Goal: Find specific page/section: Find specific page/section

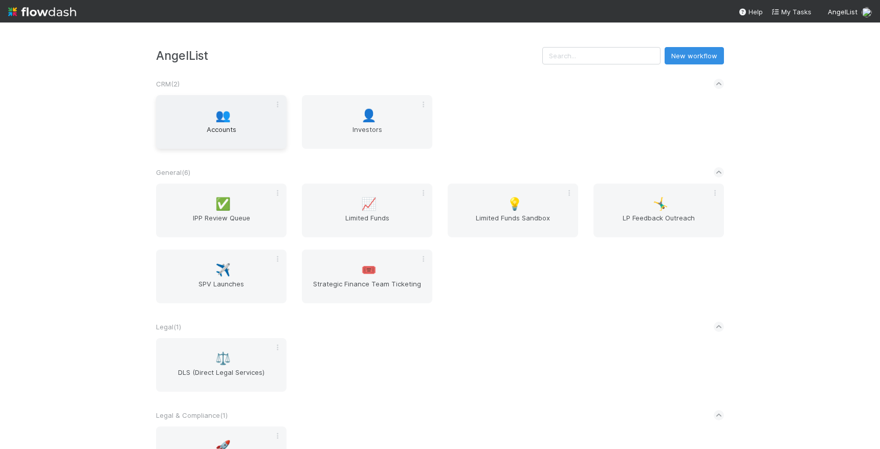
click at [238, 132] on span "Accounts" at bounding box center [221, 134] width 122 height 20
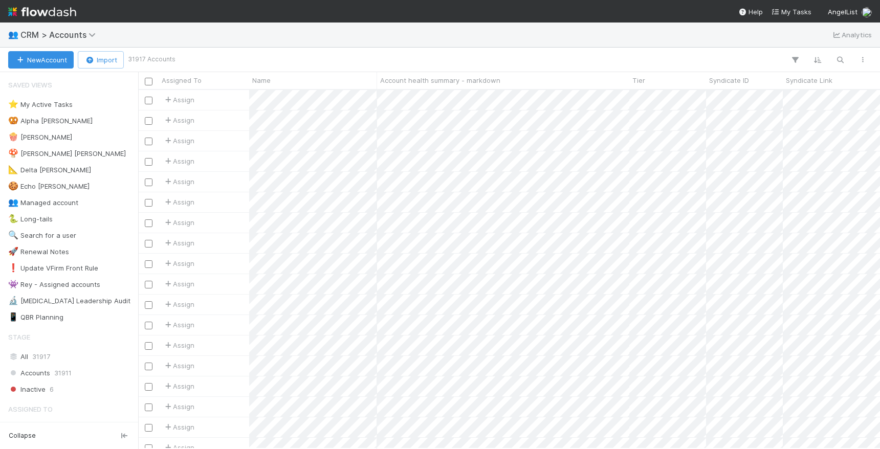
scroll to position [359, 742]
click at [839, 56] on icon "button" at bounding box center [840, 59] width 10 height 9
click at [767, 42] on input at bounding box center [786, 43] width 102 height 12
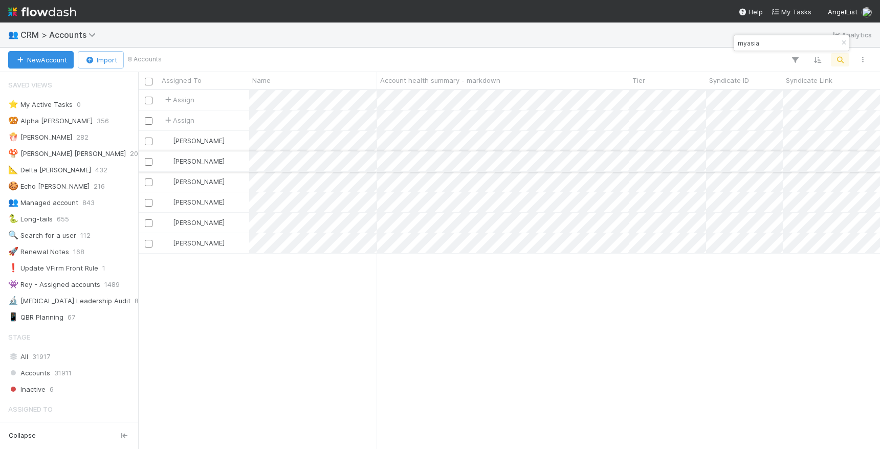
type input "myasia"
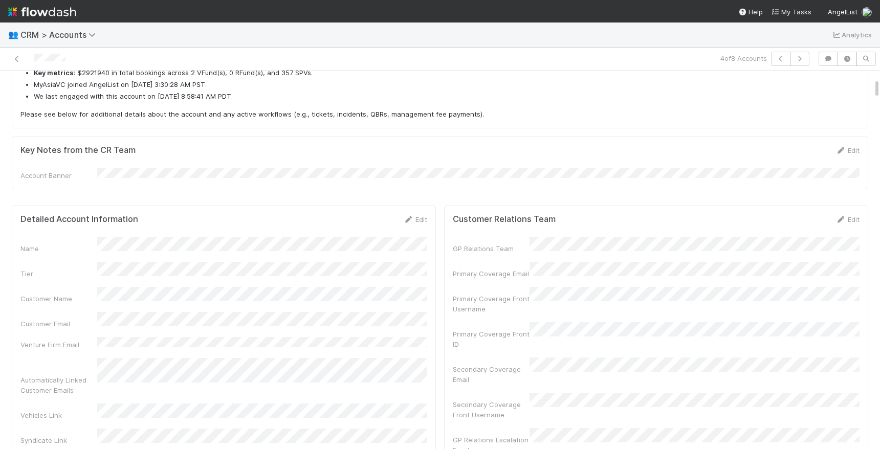
scroll to position [146, 0]
